Goal: Browse casually: Explore the website without a specific task or goal

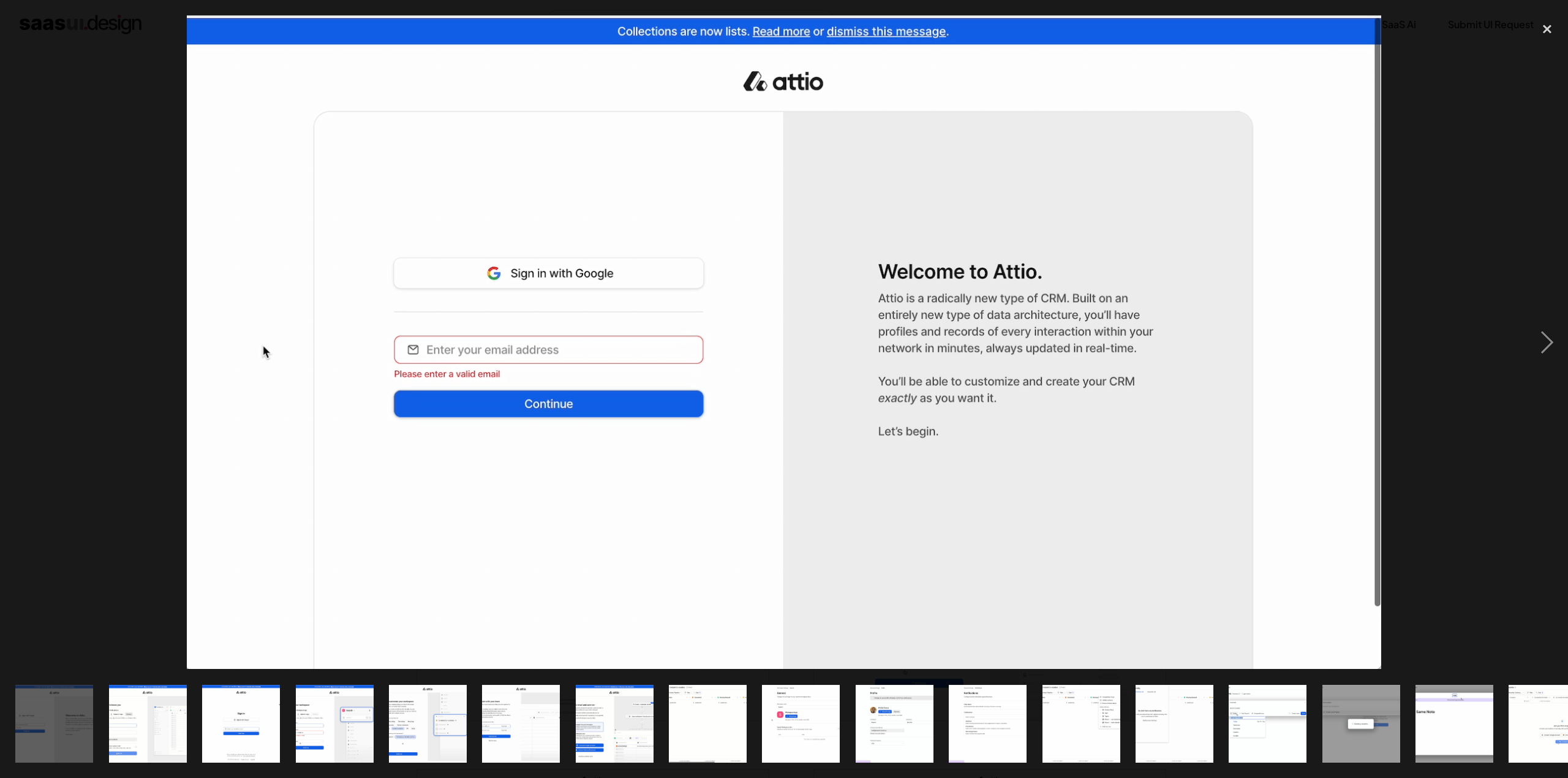
click at [168, 723] on img "show item 2 of 25" at bounding box center [148, 723] width 142 height 78
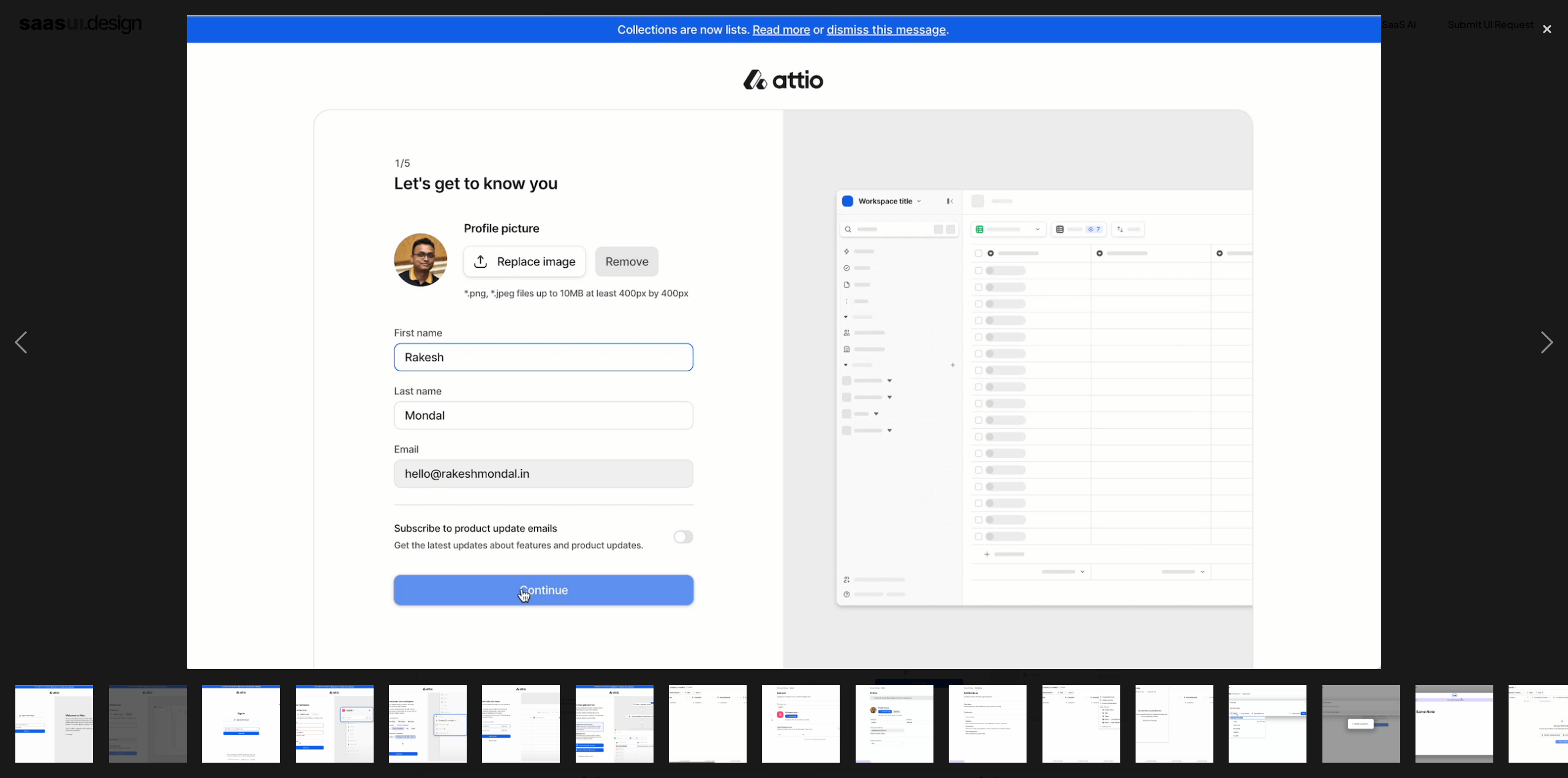
click at [223, 714] on img "show item 3 of 25" at bounding box center [241, 723] width 142 height 78
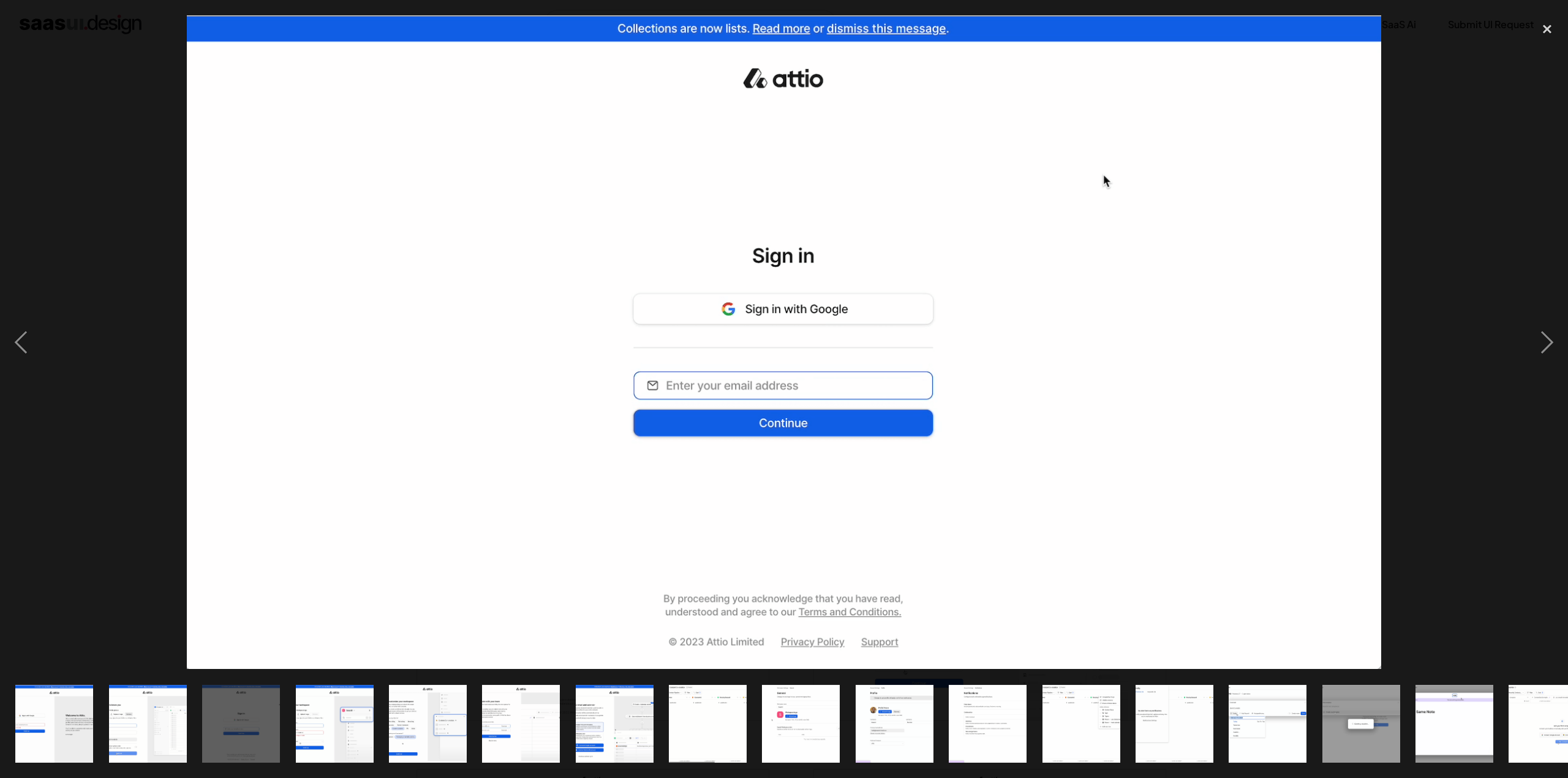
click at [167, 717] on img "show item 2 of 25" at bounding box center [148, 723] width 142 height 78
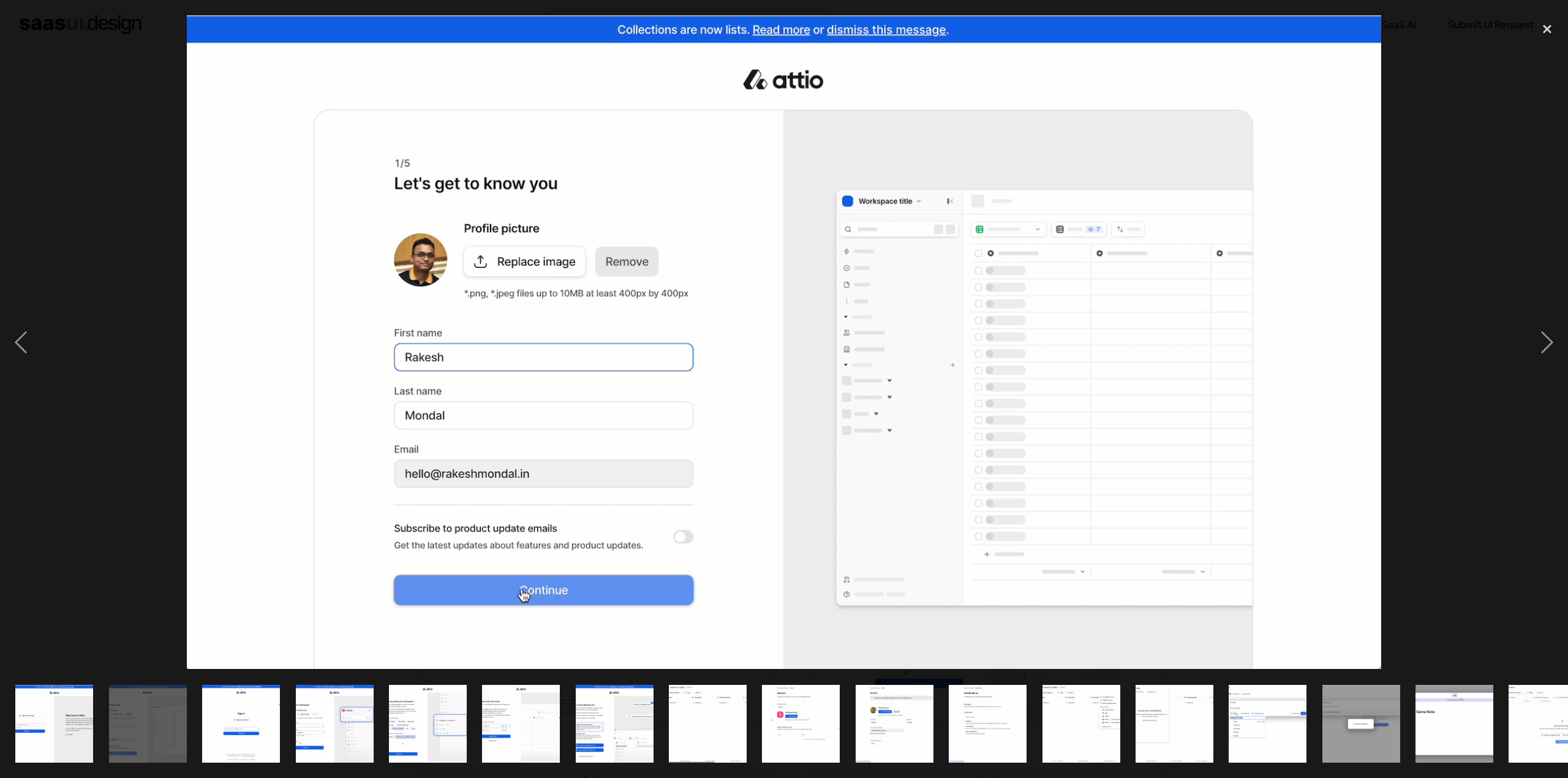
click at [112, 703] on img "show item 2 of 25" at bounding box center [148, 723] width 142 height 78
click at [199, 706] on div "show item 3 of 25" at bounding box center [241, 723] width 93 height 109
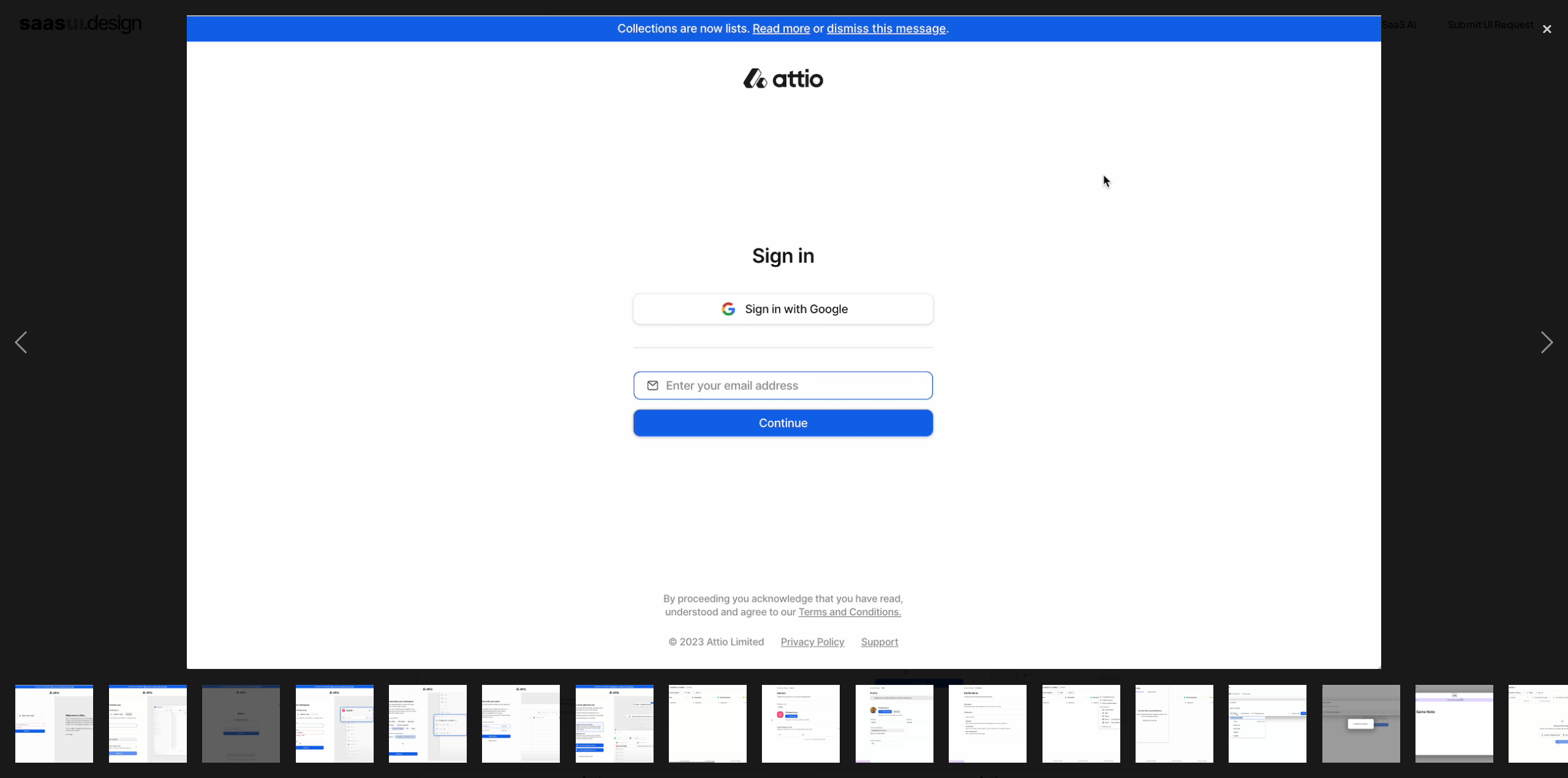
click at [49, 720] on img "show item 1 of 25" at bounding box center [55, 723] width 142 height 78
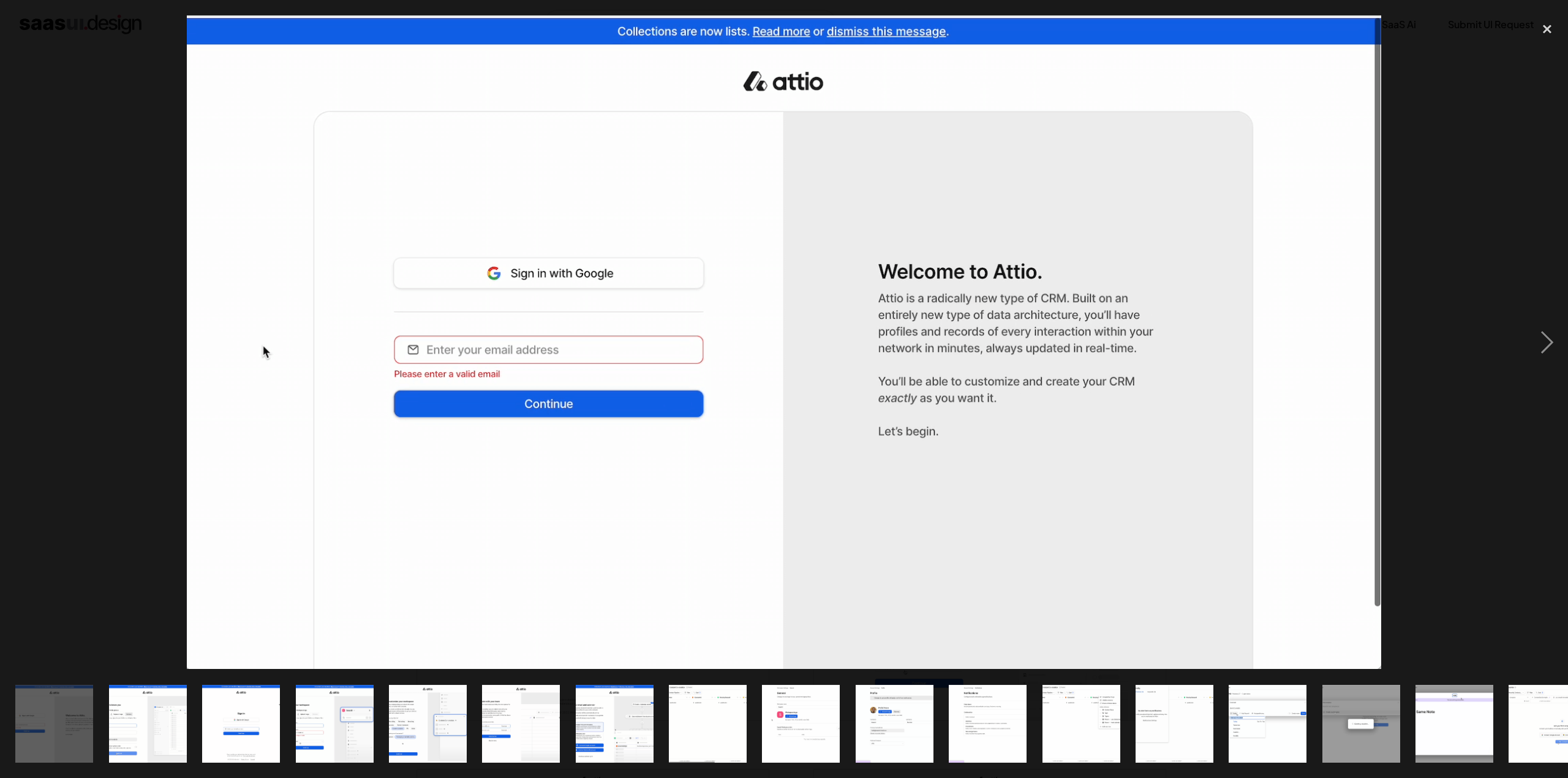
click at [121, 714] on img "show item 2 of 25" at bounding box center [148, 723] width 142 height 78
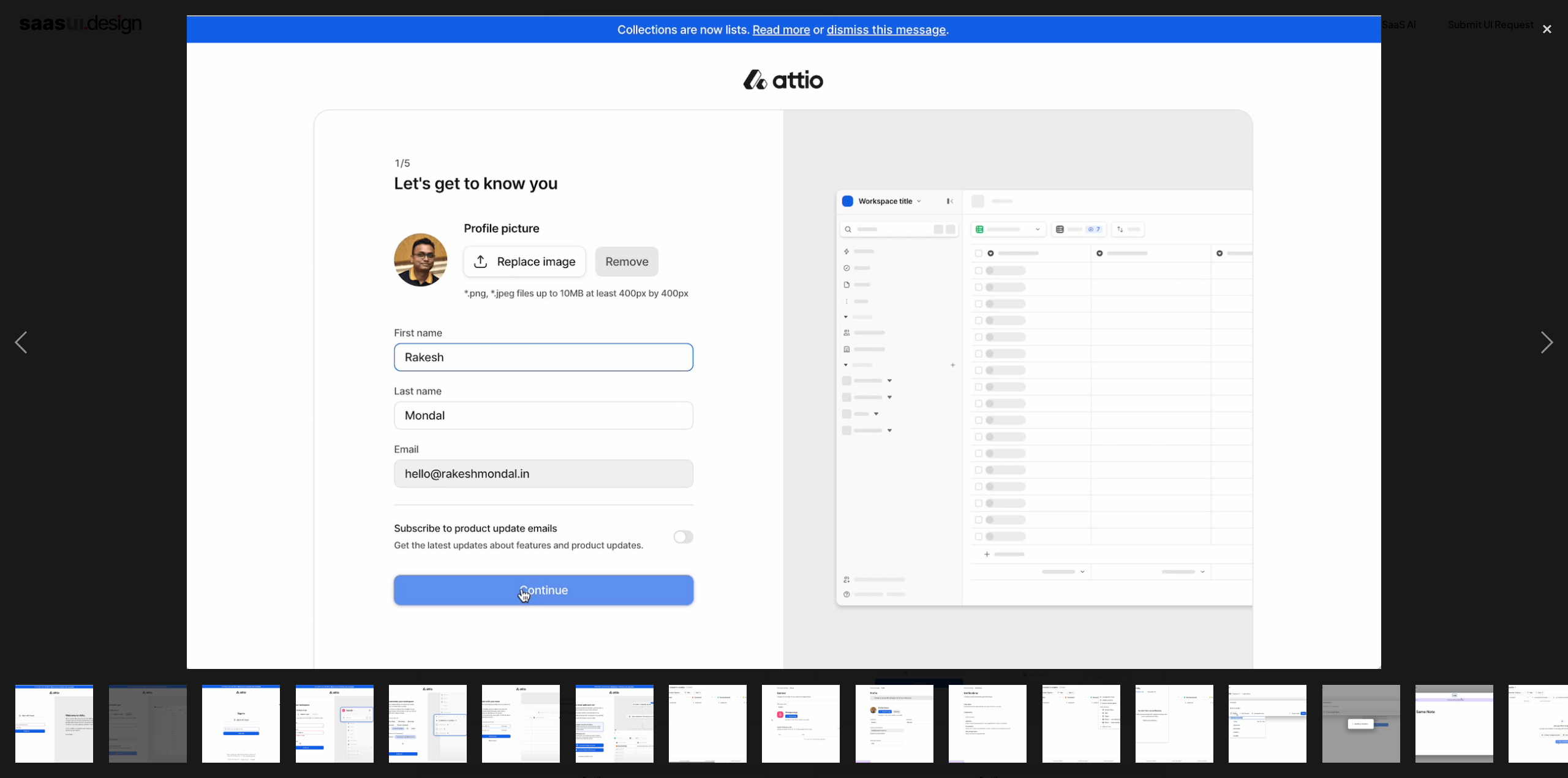
click at [245, 716] on img "show item 3 of 25" at bounding box center [241, 723] width 142 height 78
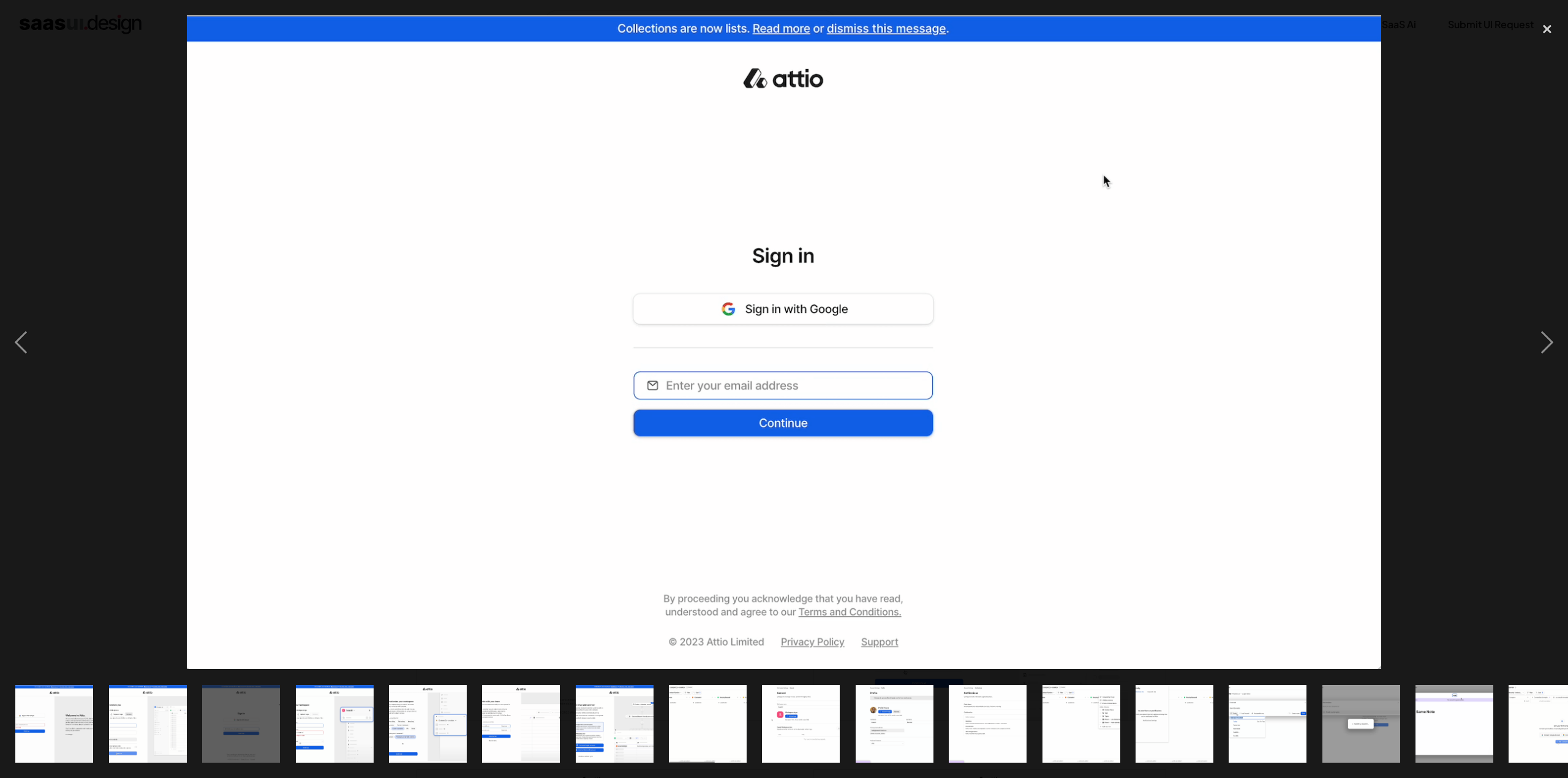
click at [335, 733] on img "show item 4 of 25" at bounding box center [334, 723] width 142 height 78
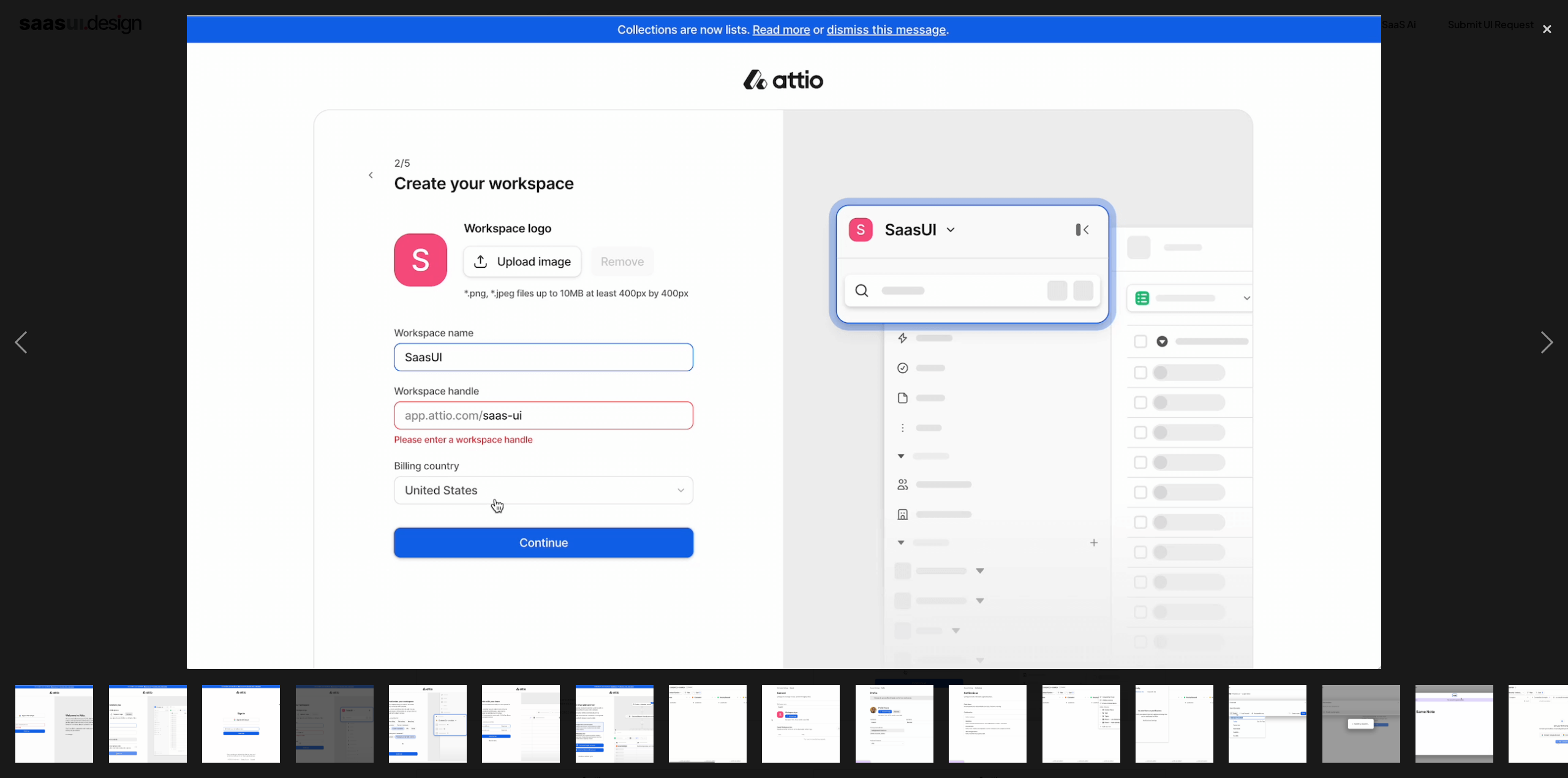
click at [431, 733] on img "show item 5 of 25" at bounding box center [427, 723] width 142 height 78
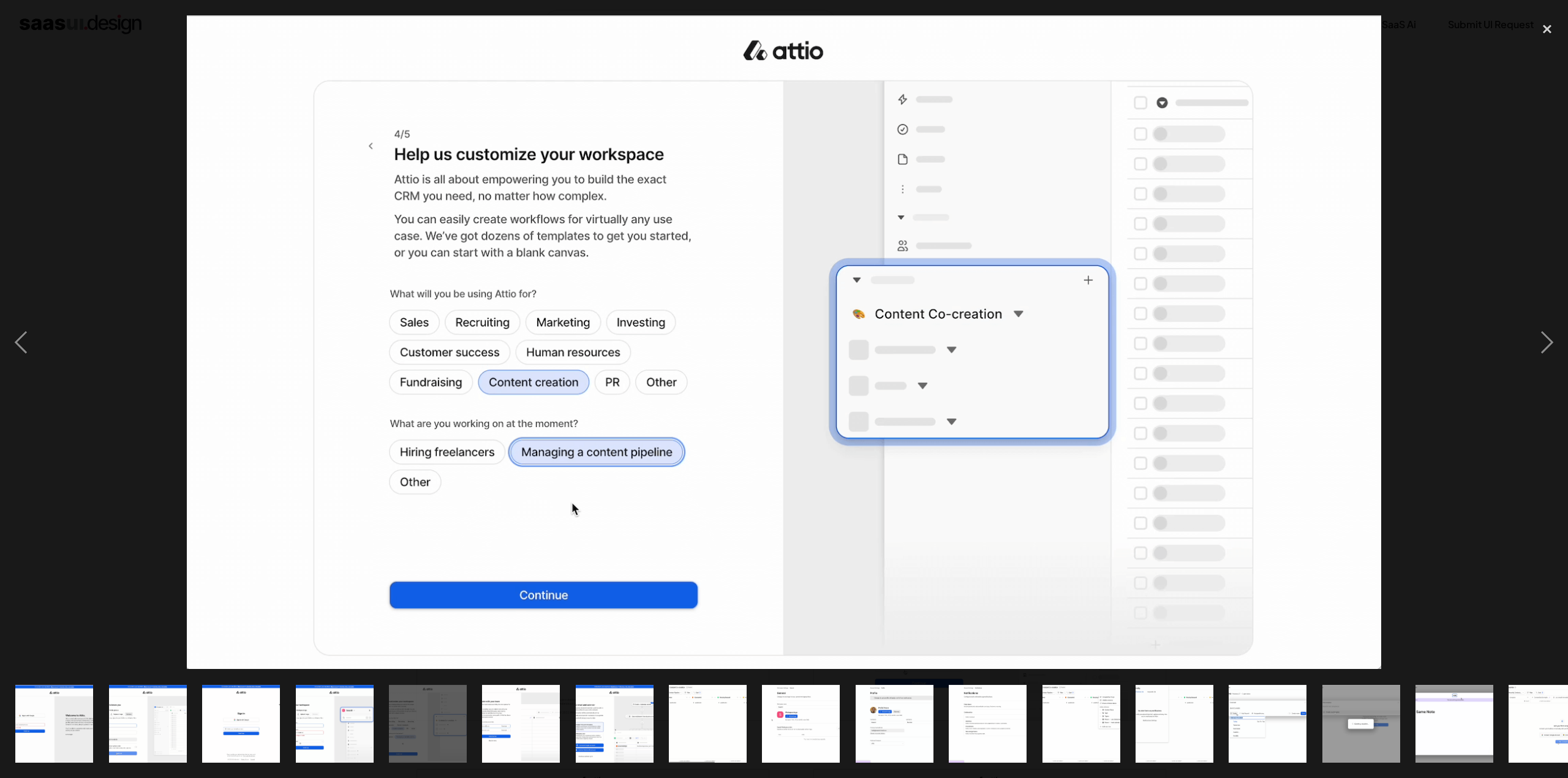
click at [117, 735] on img "show item 2 of 25" at bounding box center [148, 723] width 142 height 78
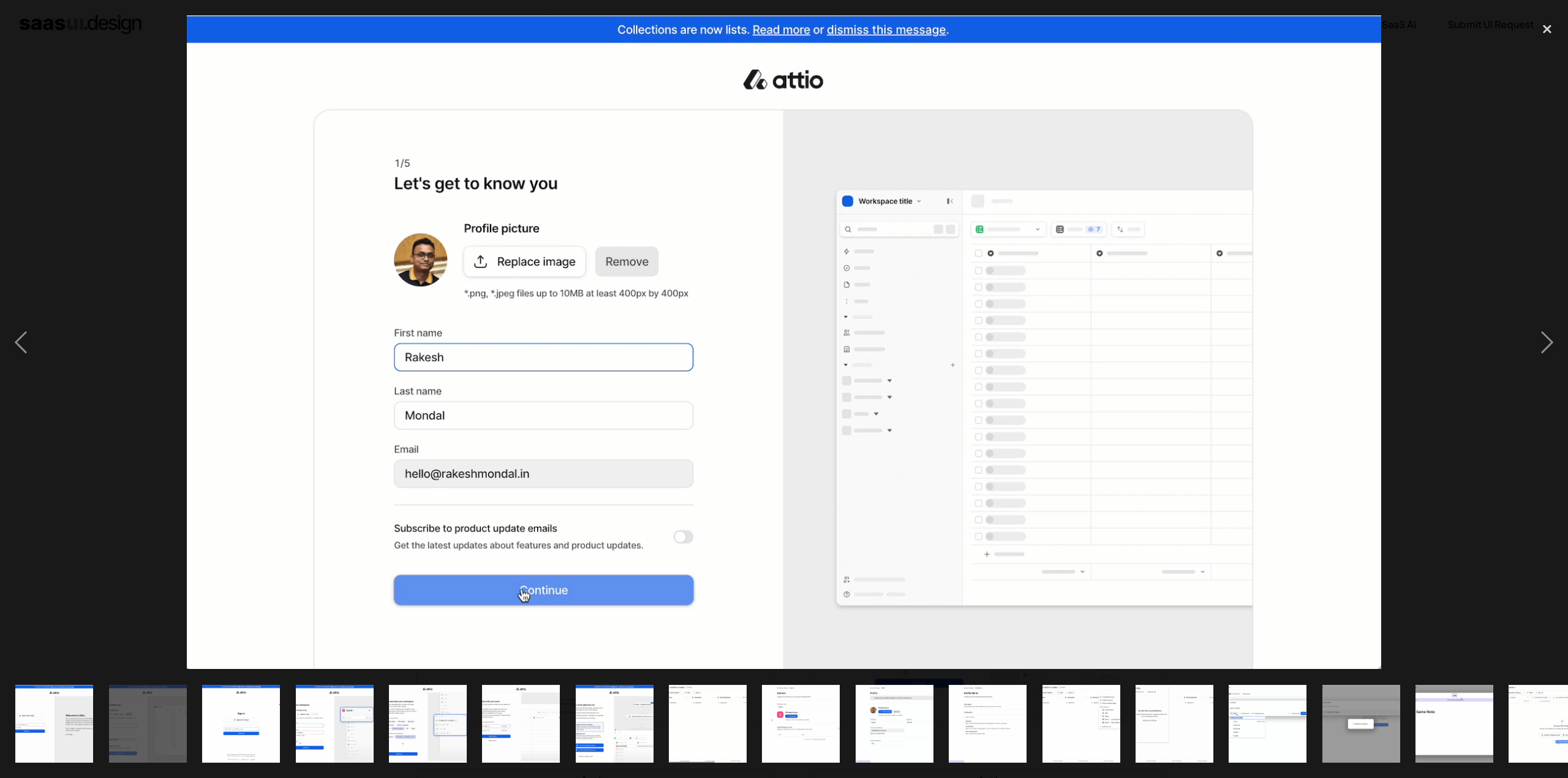
click at [347, 713] on img "show item 4 of 25" at bounding box center [334, 723] width 142 height 78
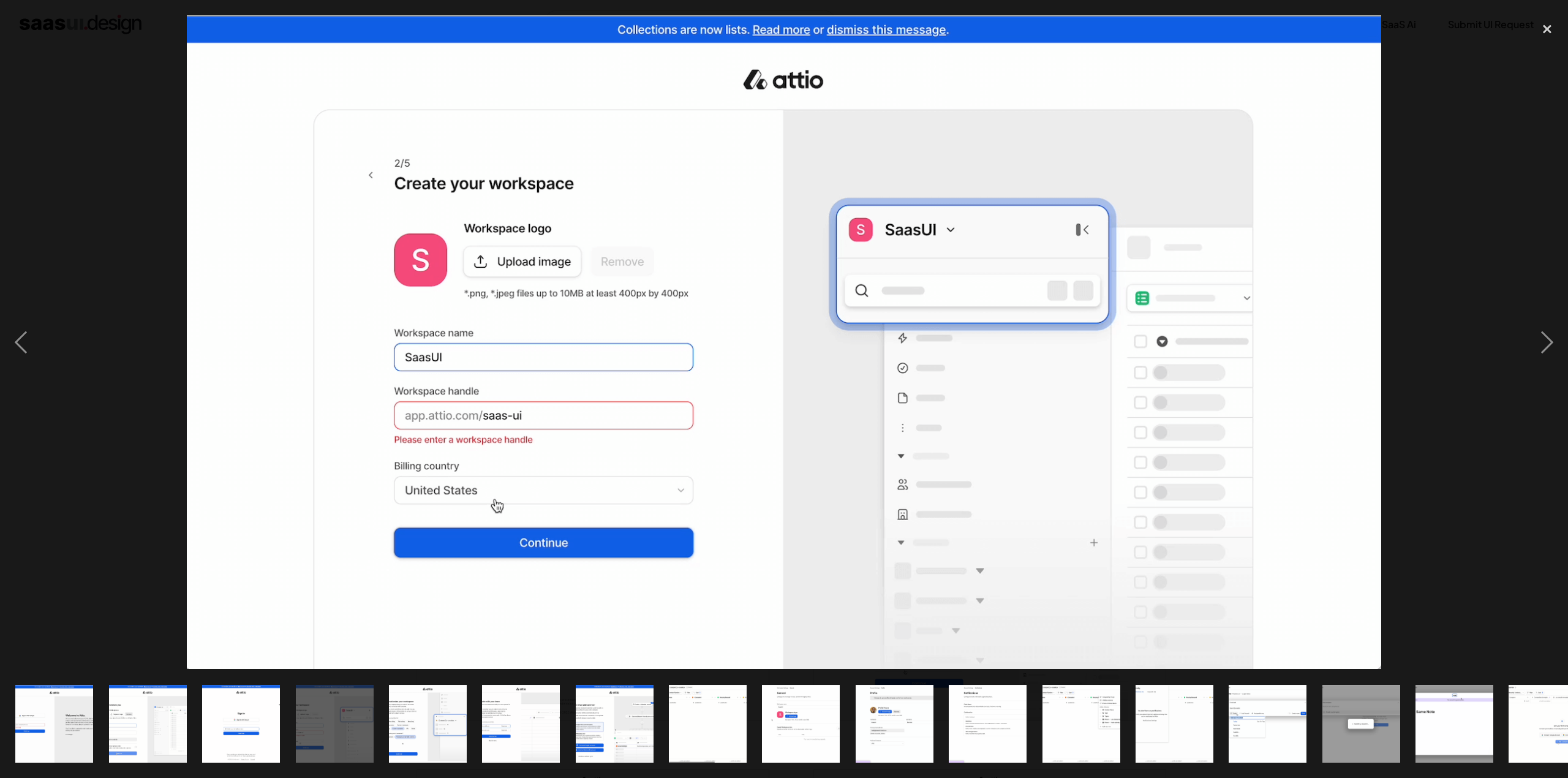
click at [421, 704] on img "show item 5 of 25" at bounding box center [427, 723] width 142 height 78
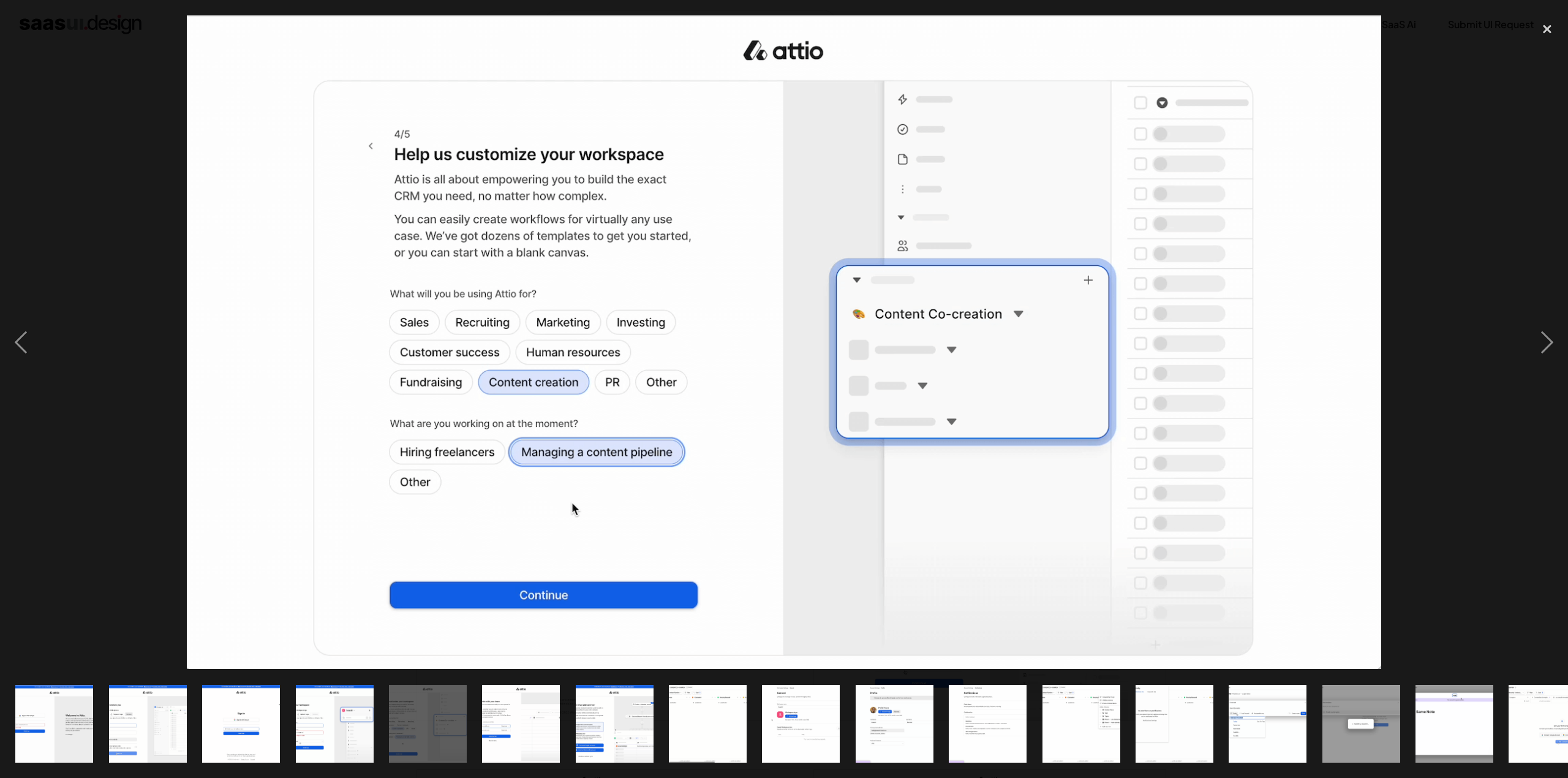
click at [522, 722] on img "show item 6 of 25" at bounding box center [521, 723] width 142 height 78
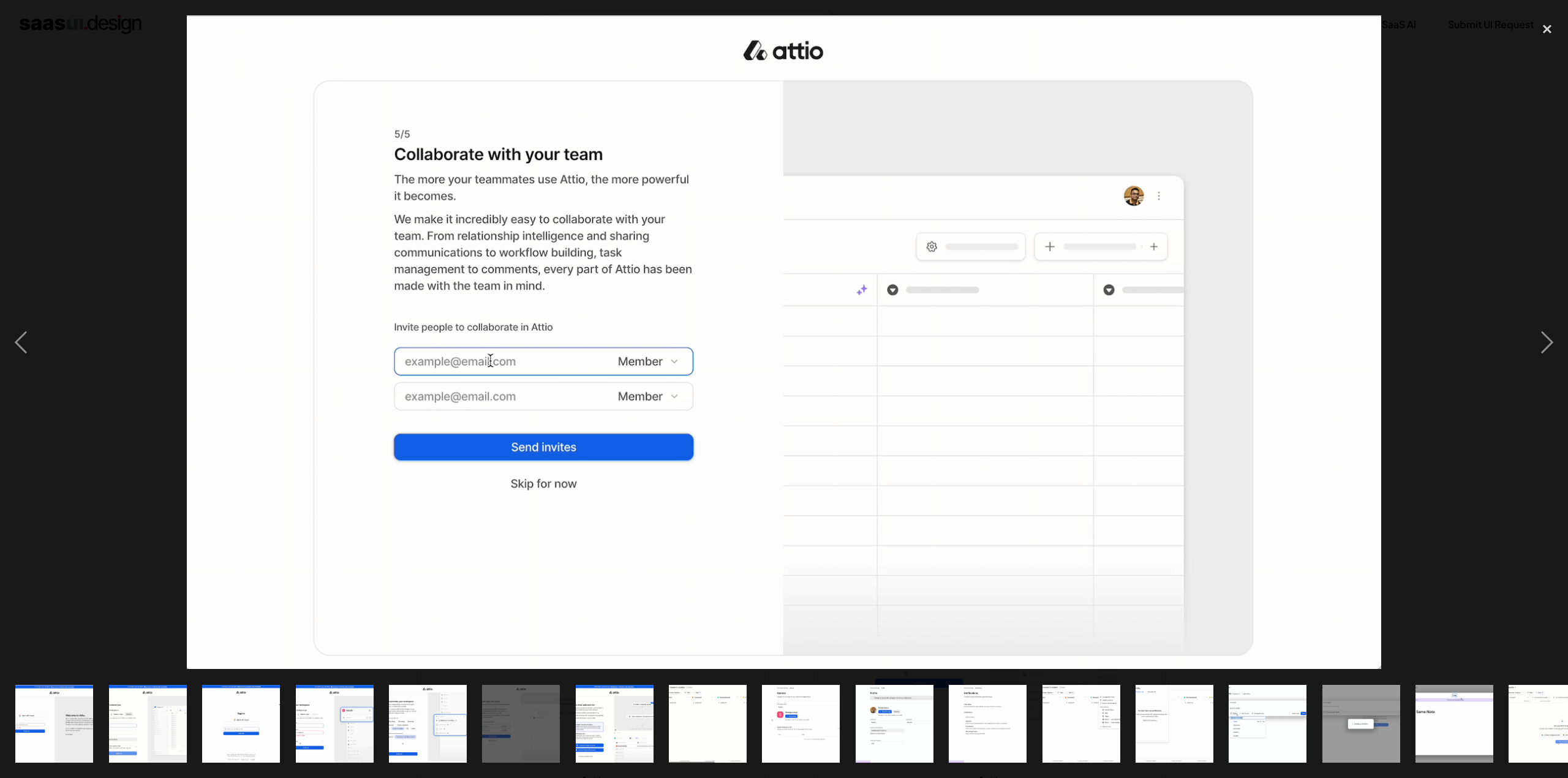
click at [605, 728] on img "show item 7 of 25" at bounding box center [614, 723] width 142 height 78
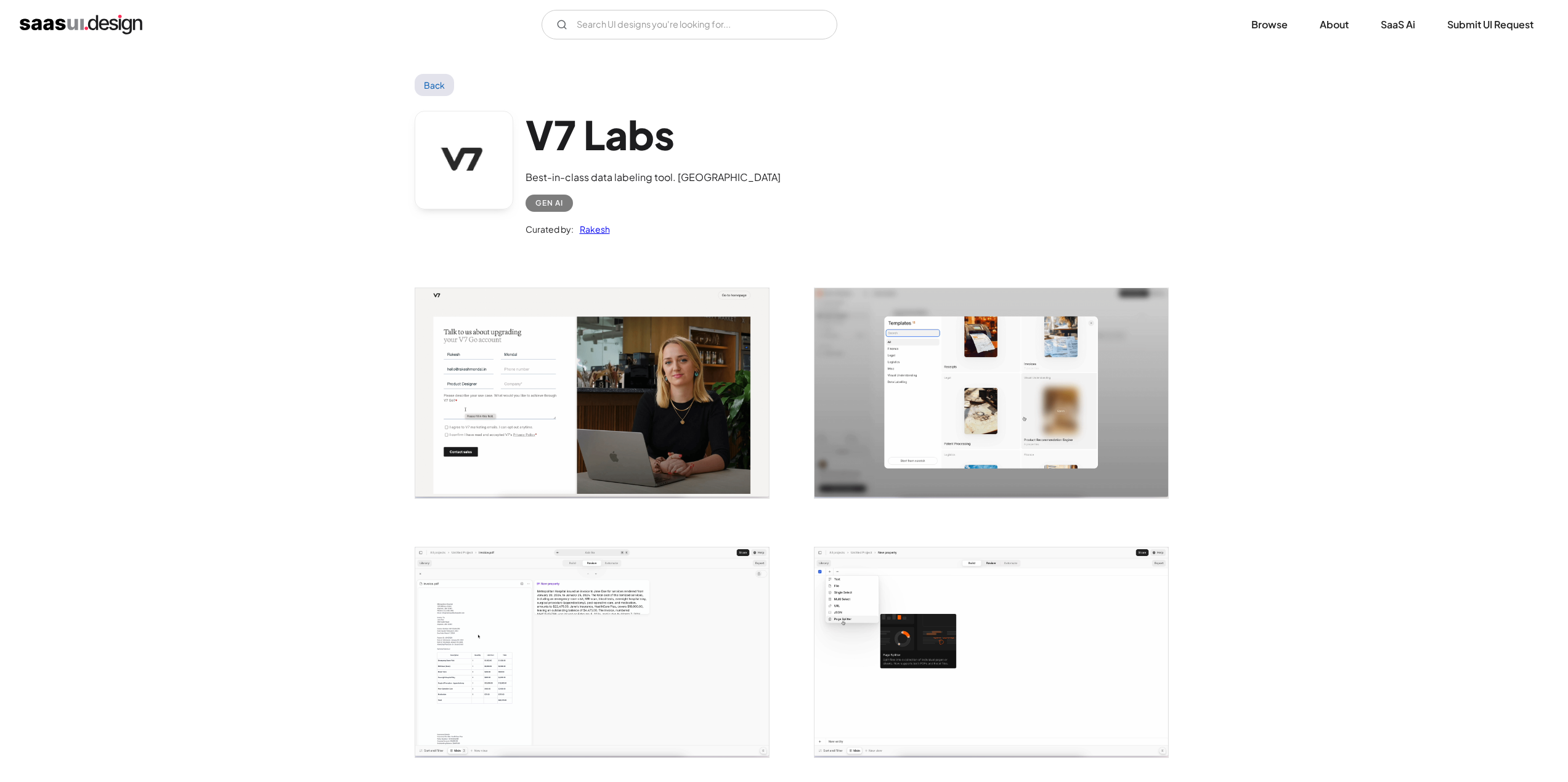
click at [622, 398] on img "open lightbox" at bounding box center [592, 393] width 354 height 210
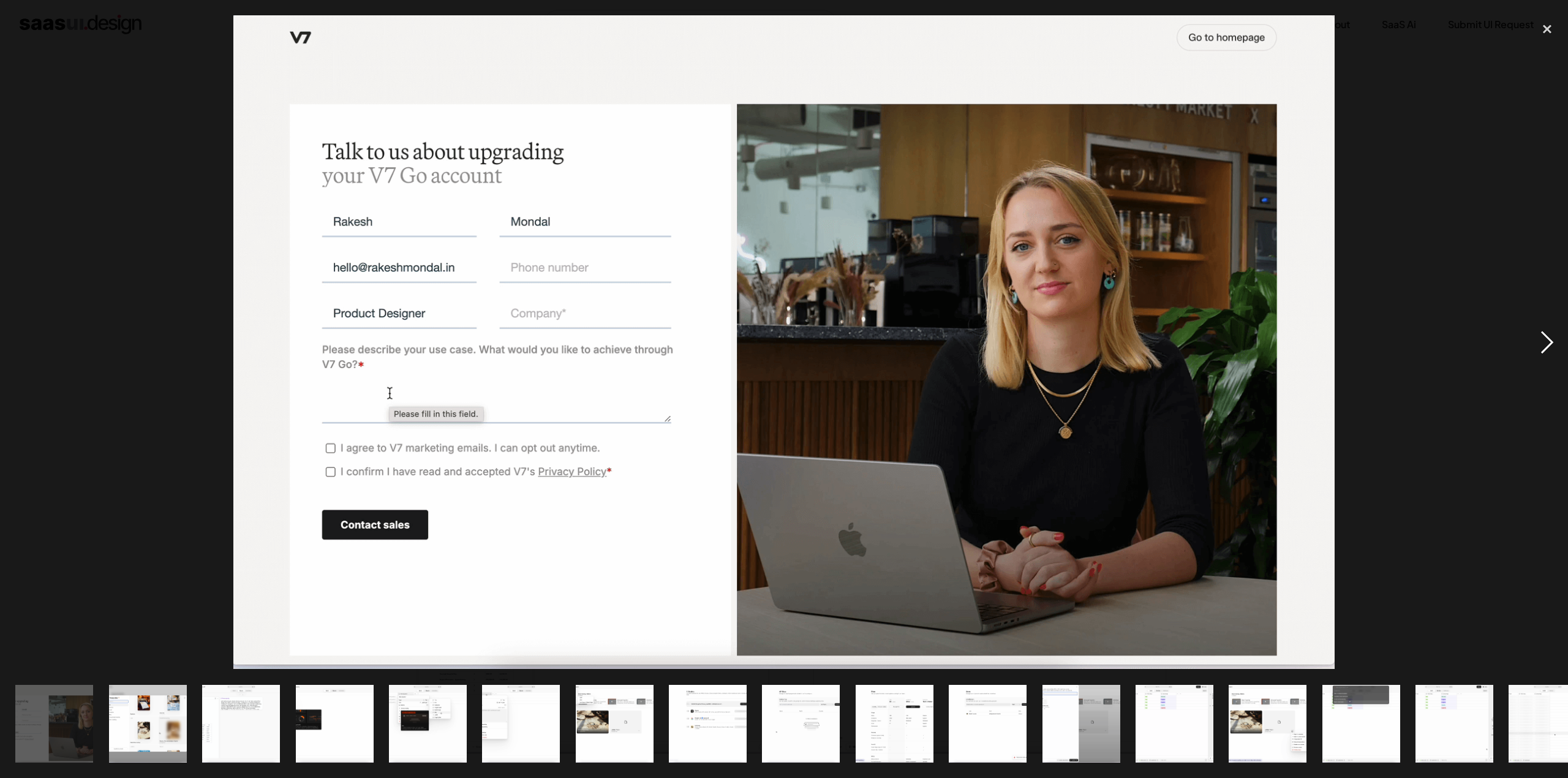
click at [1551, 343] on div "next image" at bounding box center [1547, 342] width 42 height 654
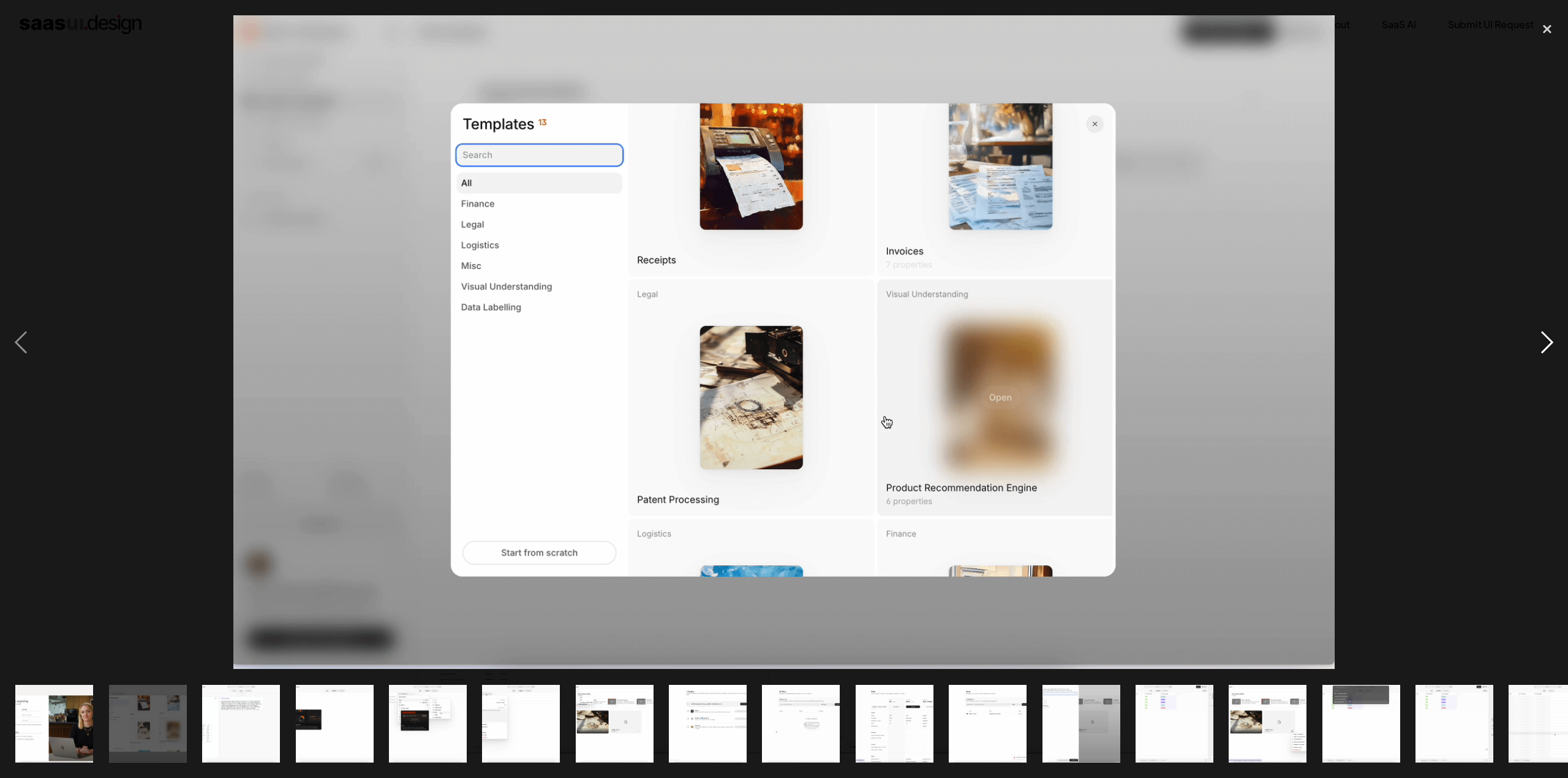
click at [1551, 342] on div "next image" at bounding box center [1547, 342] width 42 height 654
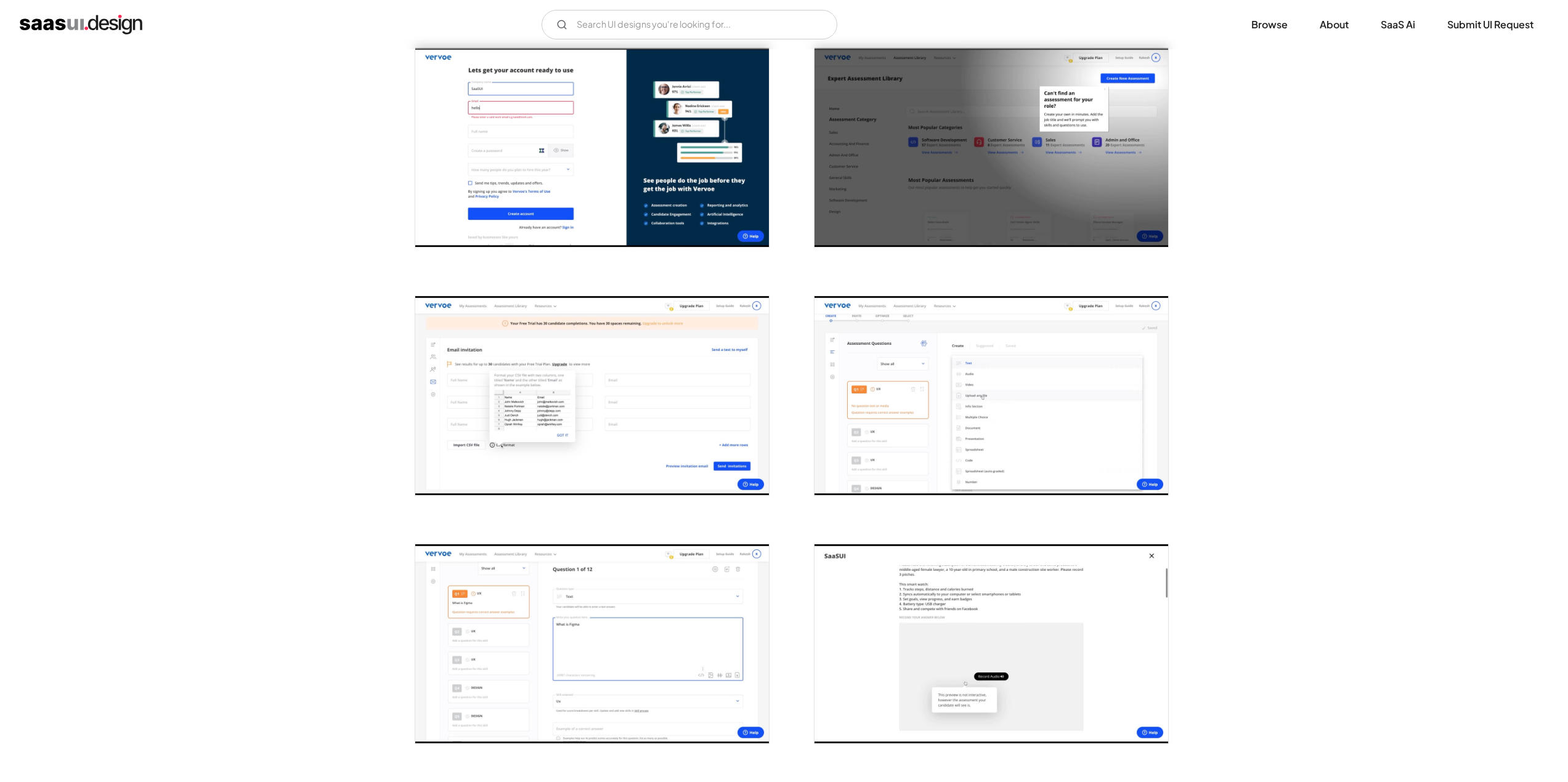
scroll to position [380, 0]
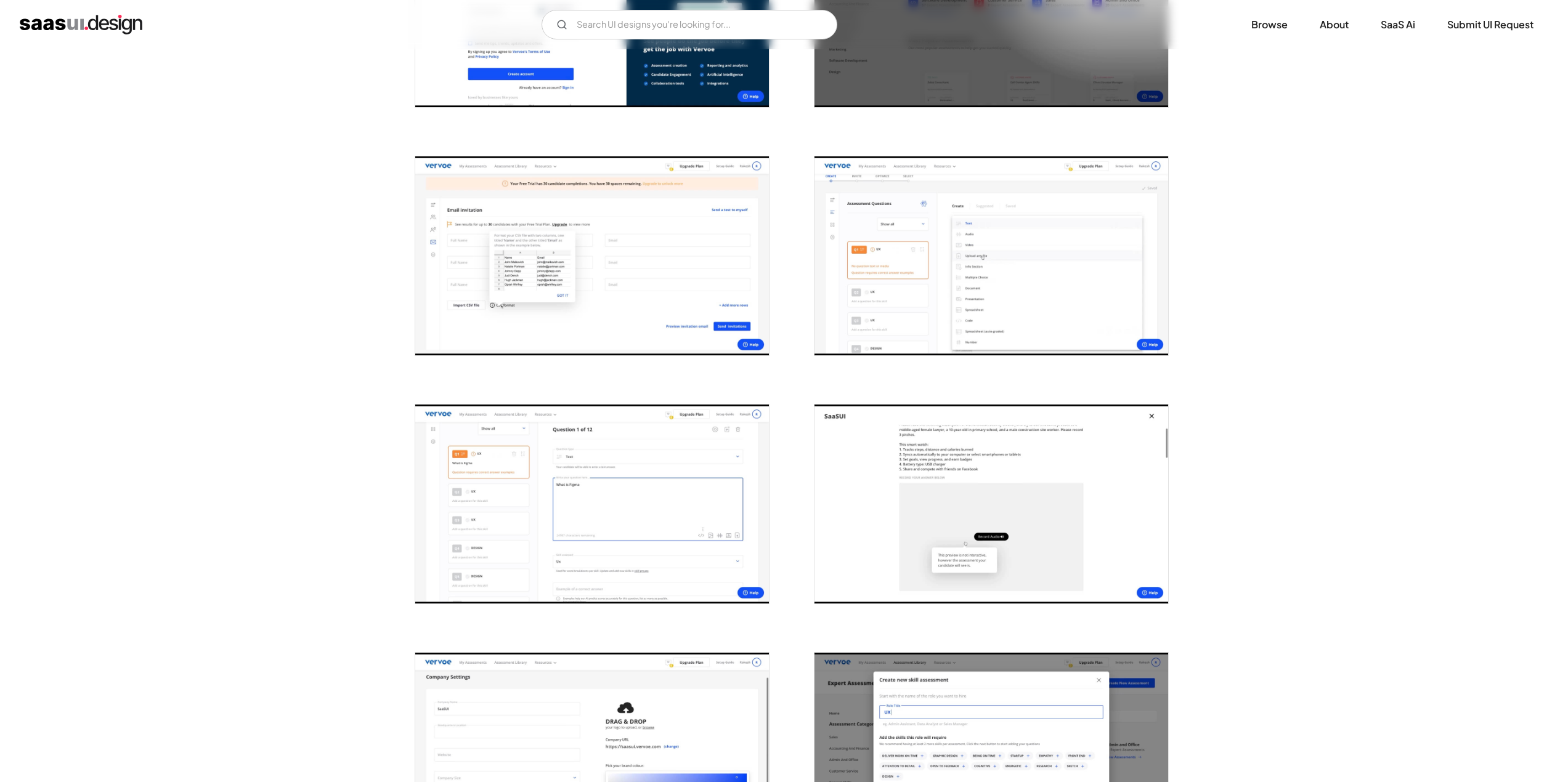
click at [500, 277] on img "open lightbox" at bounding box center [592, 256] width 354 height 199
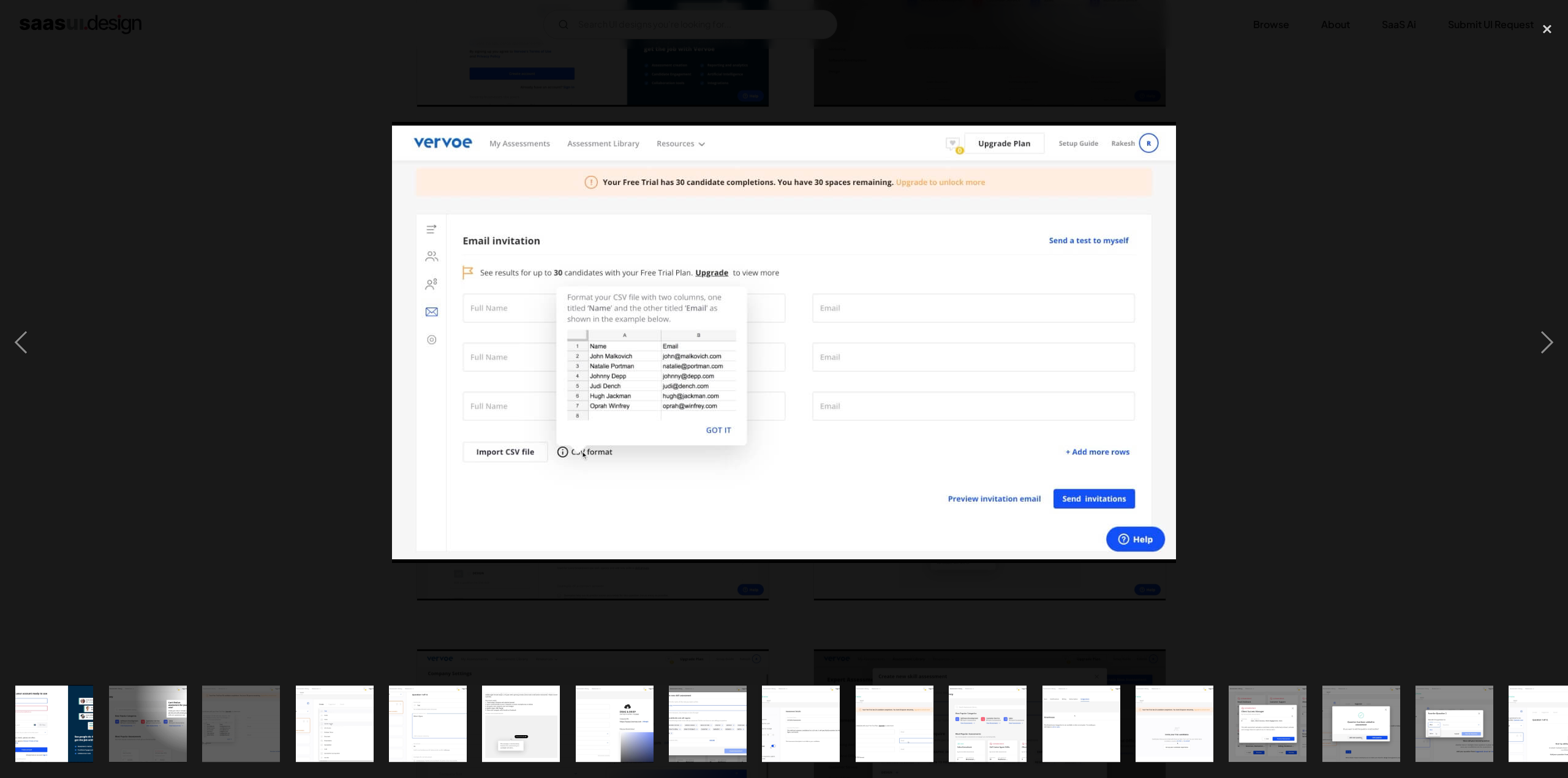
click at [286, 279] on div at bounding box center [784, 342] width 1568 height 654
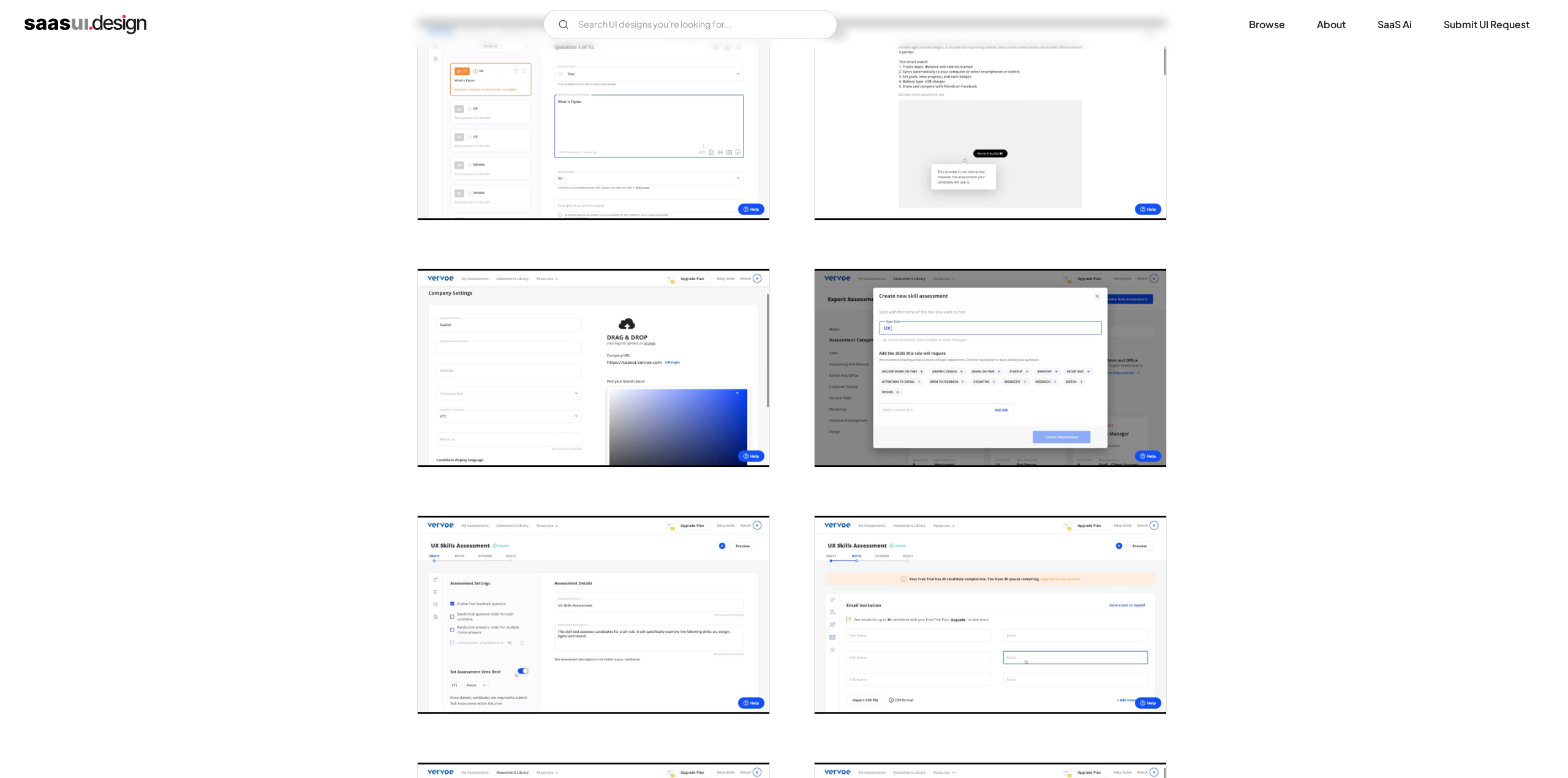
scroll to position [862, 0]
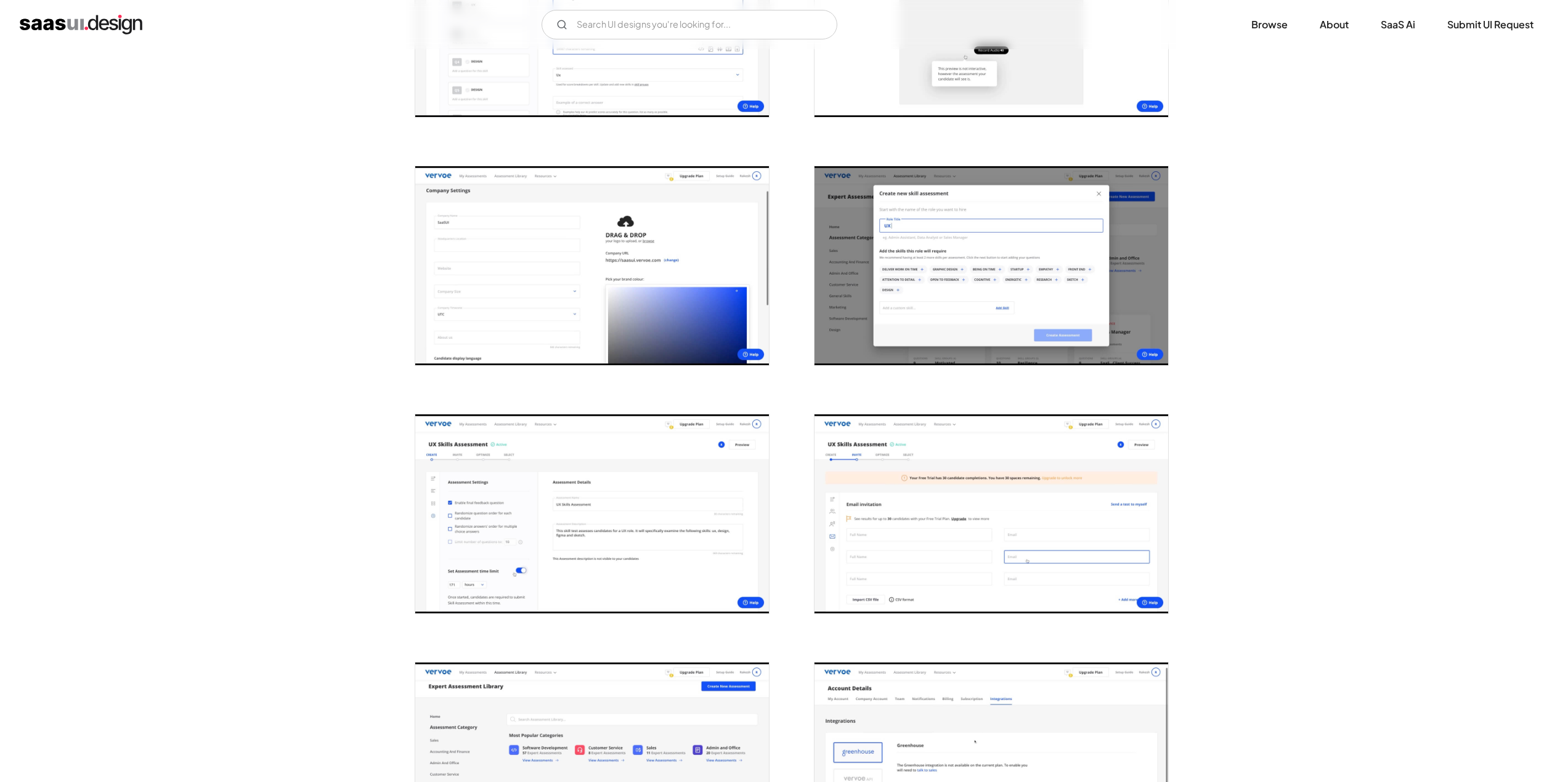
click at [489, 279] on img "open lightbox" at bounding box center [592, 266] width 354 height 199
click at [877, 275] on img "open lightbox" at bounding box center [991, 266] width 354 height 199
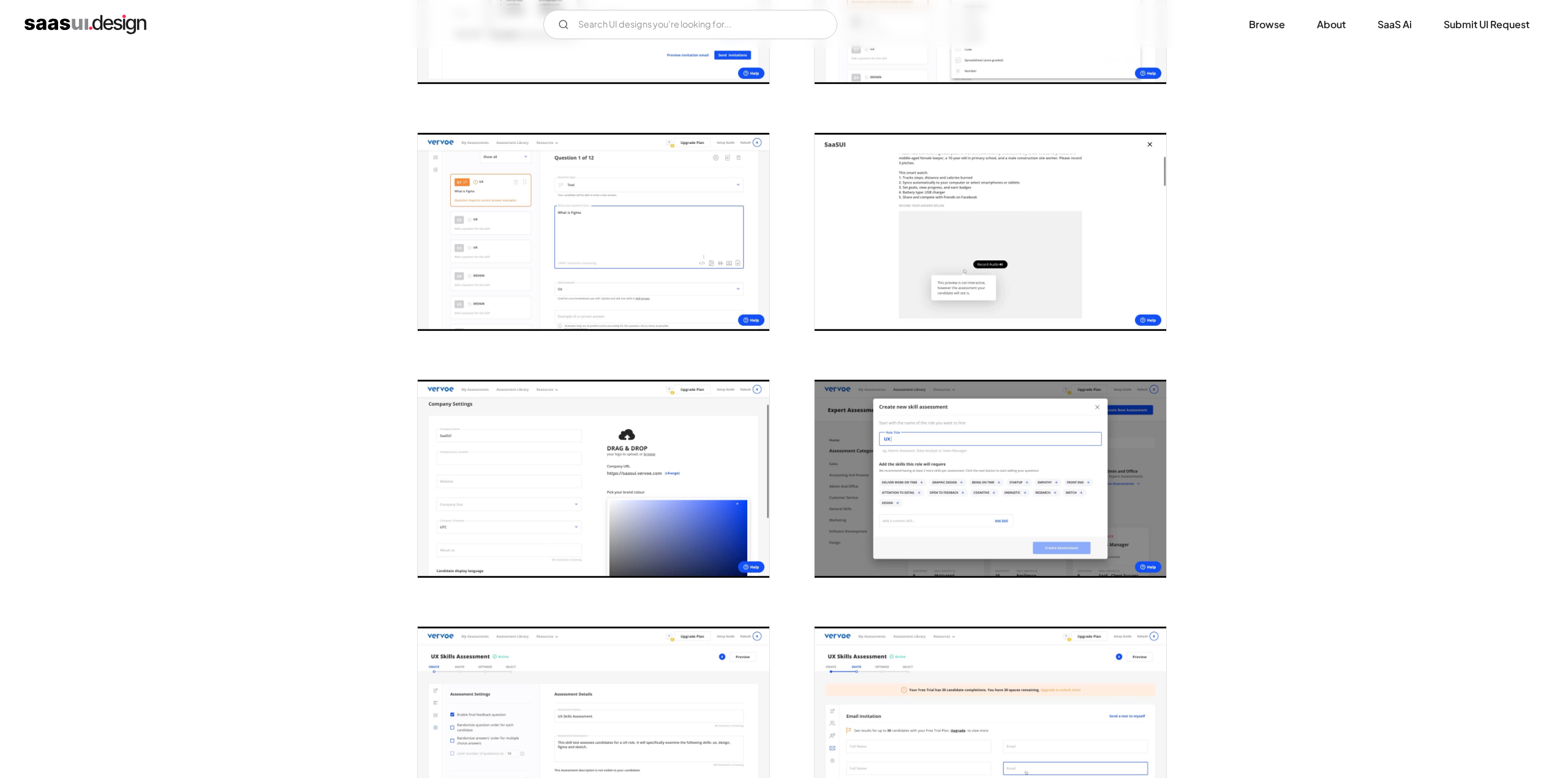
scroll to position [0, 0]
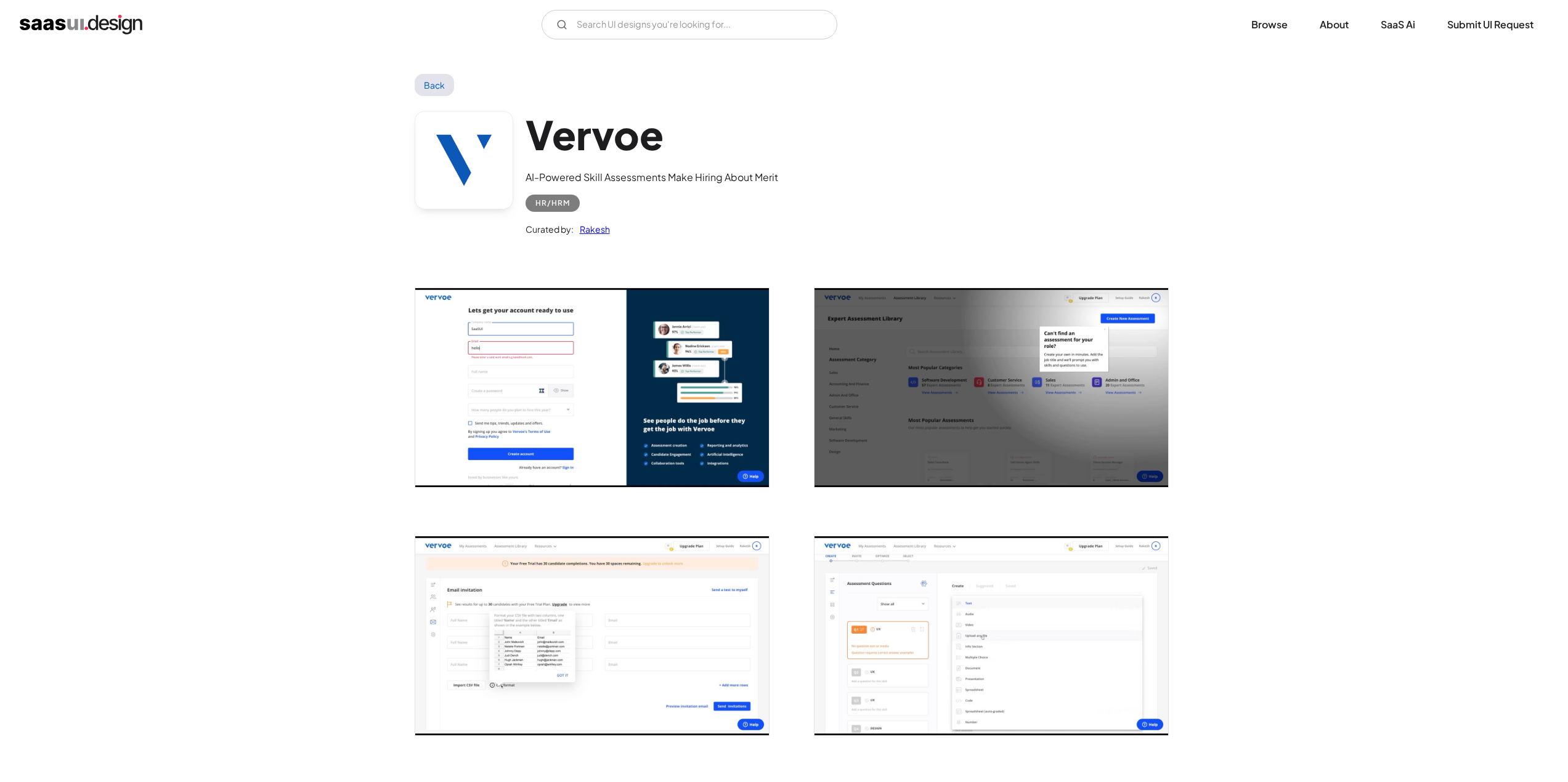
click at [621, 374] on img "open lightbox" at bounding box center [592, 388] width 354 height 199
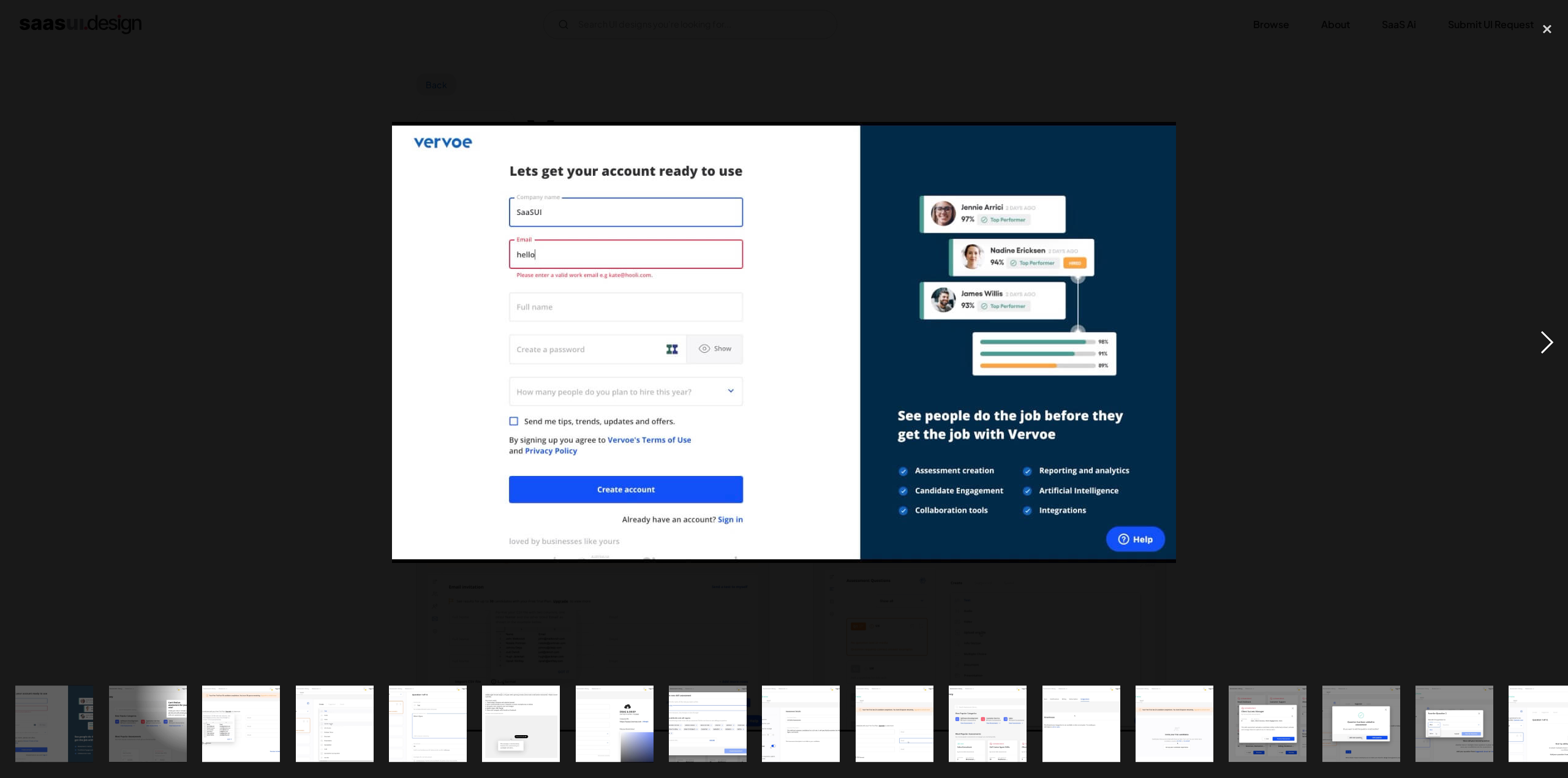
click at [1544, 330] on div "next image" at bounding box center [1547, 342] width 42 height 654
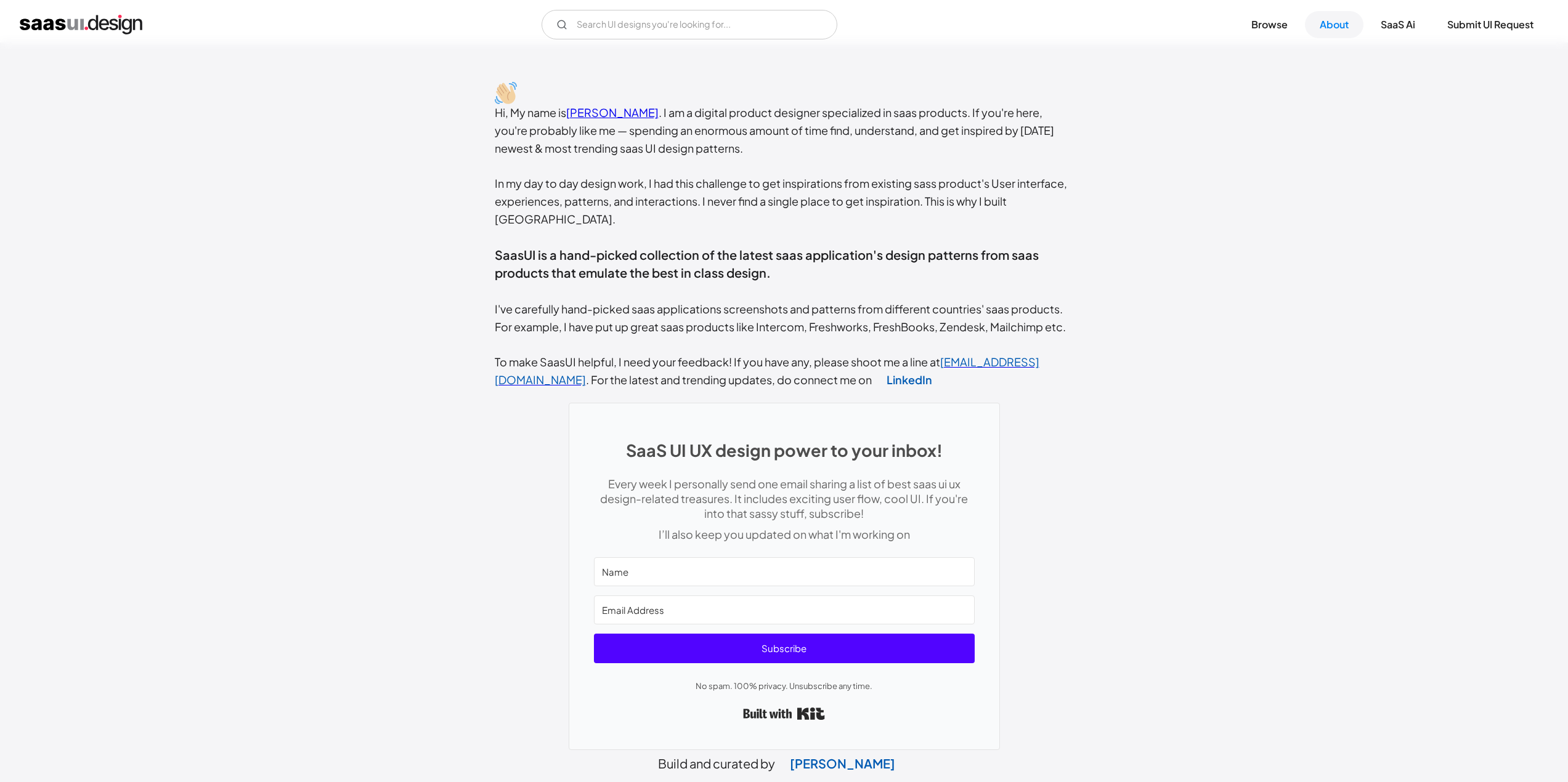
scroll to position [328, 0]
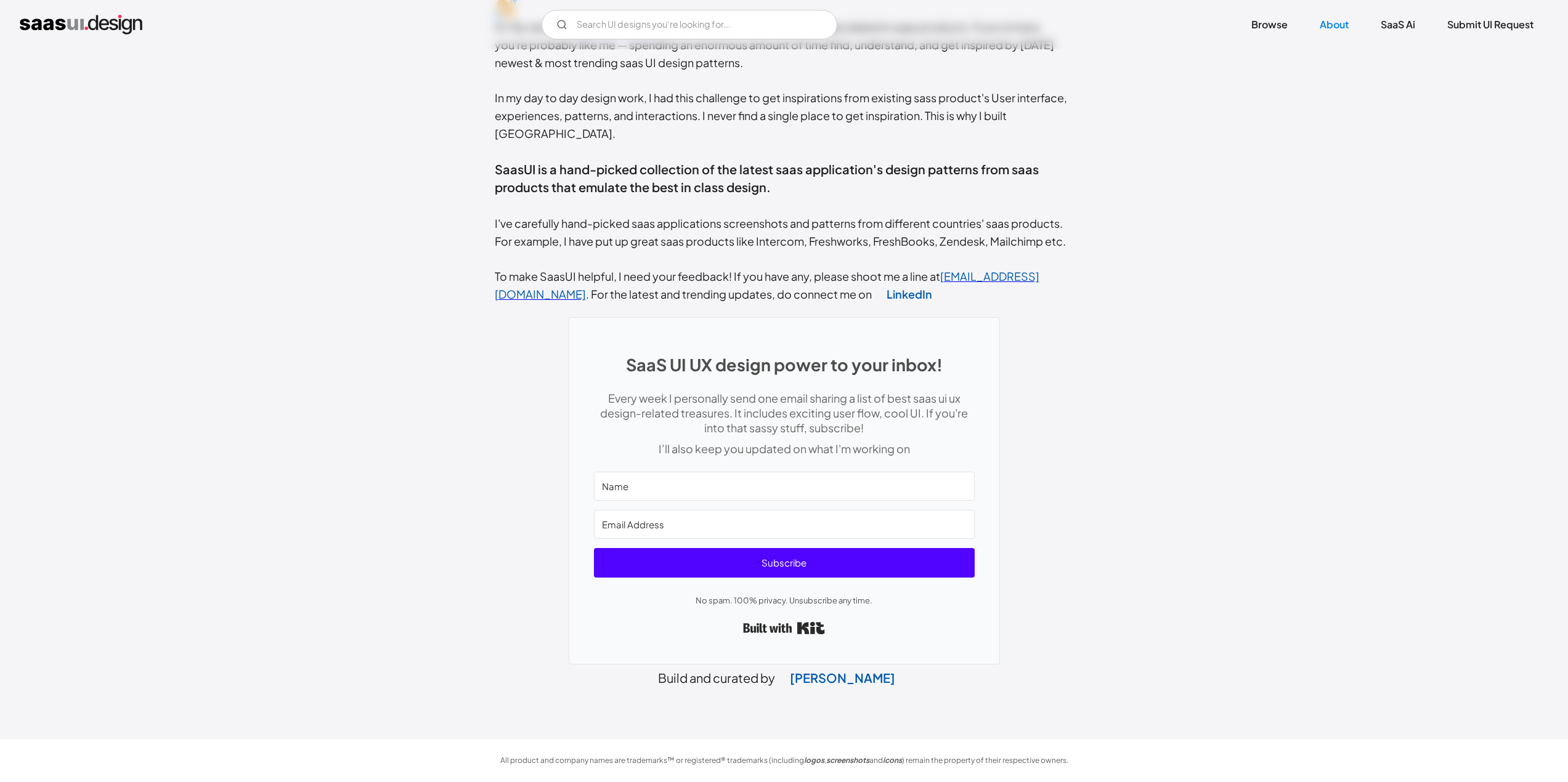
click at [171, 178] on div "Hi, My name is [PERSON_NAME] . I am a digital product designer specialized in s…" at bounding box center [784, 348] width 1568 height 782
